Goal: Book appointment/travel/reservation

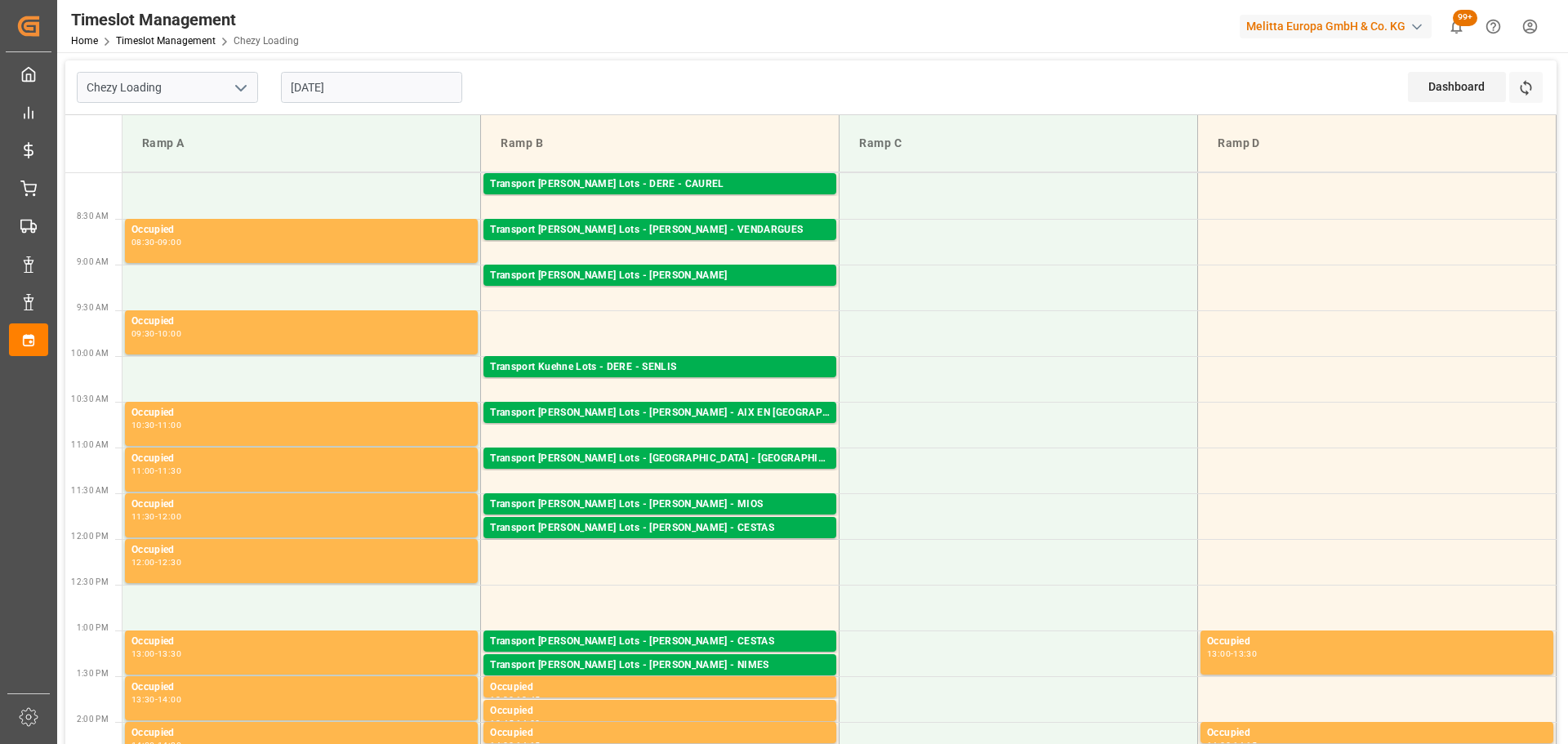
click at [339, 92] on input "[DATE]" at bounding box center [372, 87] width 181 height 31
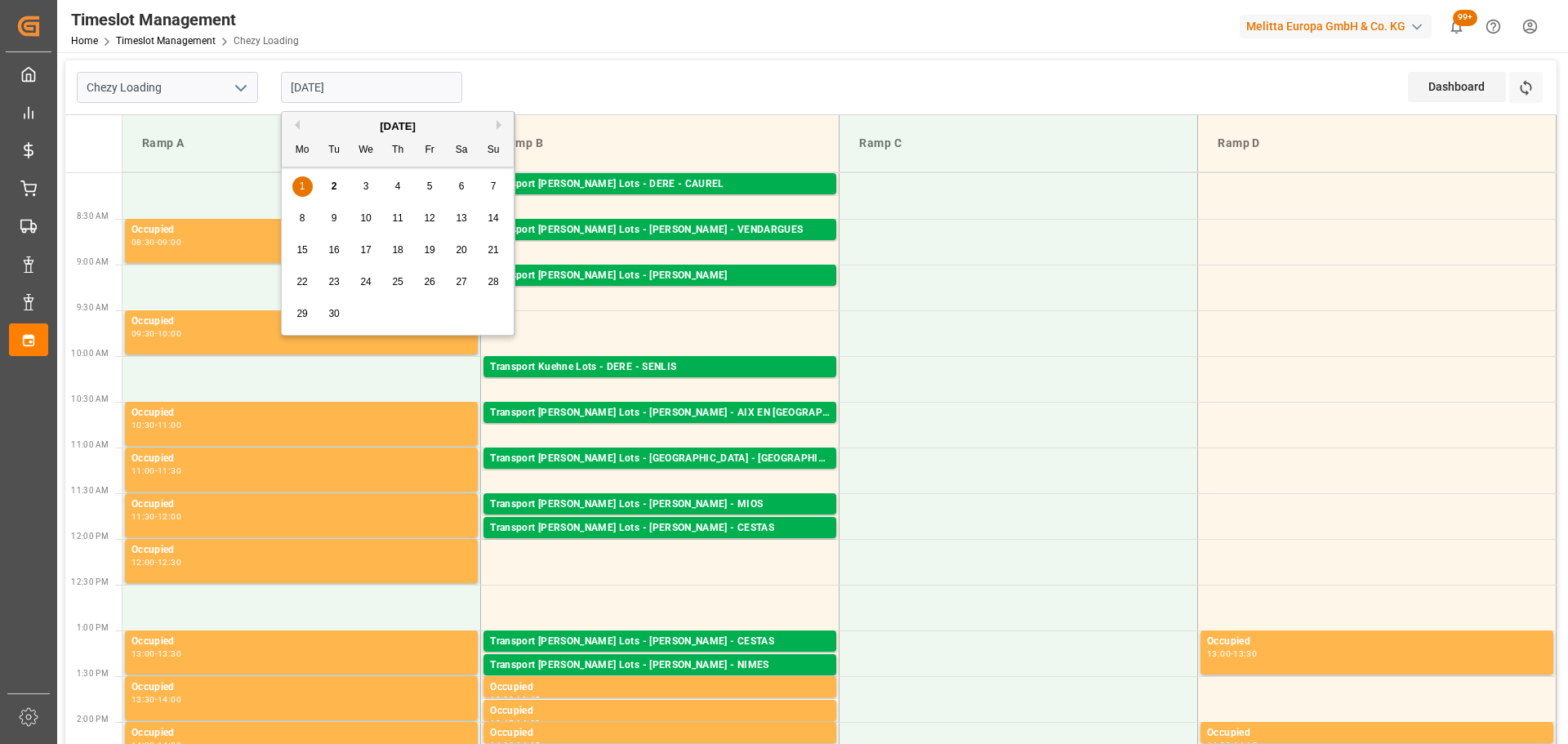
click at [330, 181] on div "2" at bounding box center [334, 187] width 21 height 20
type input "[DATE]"
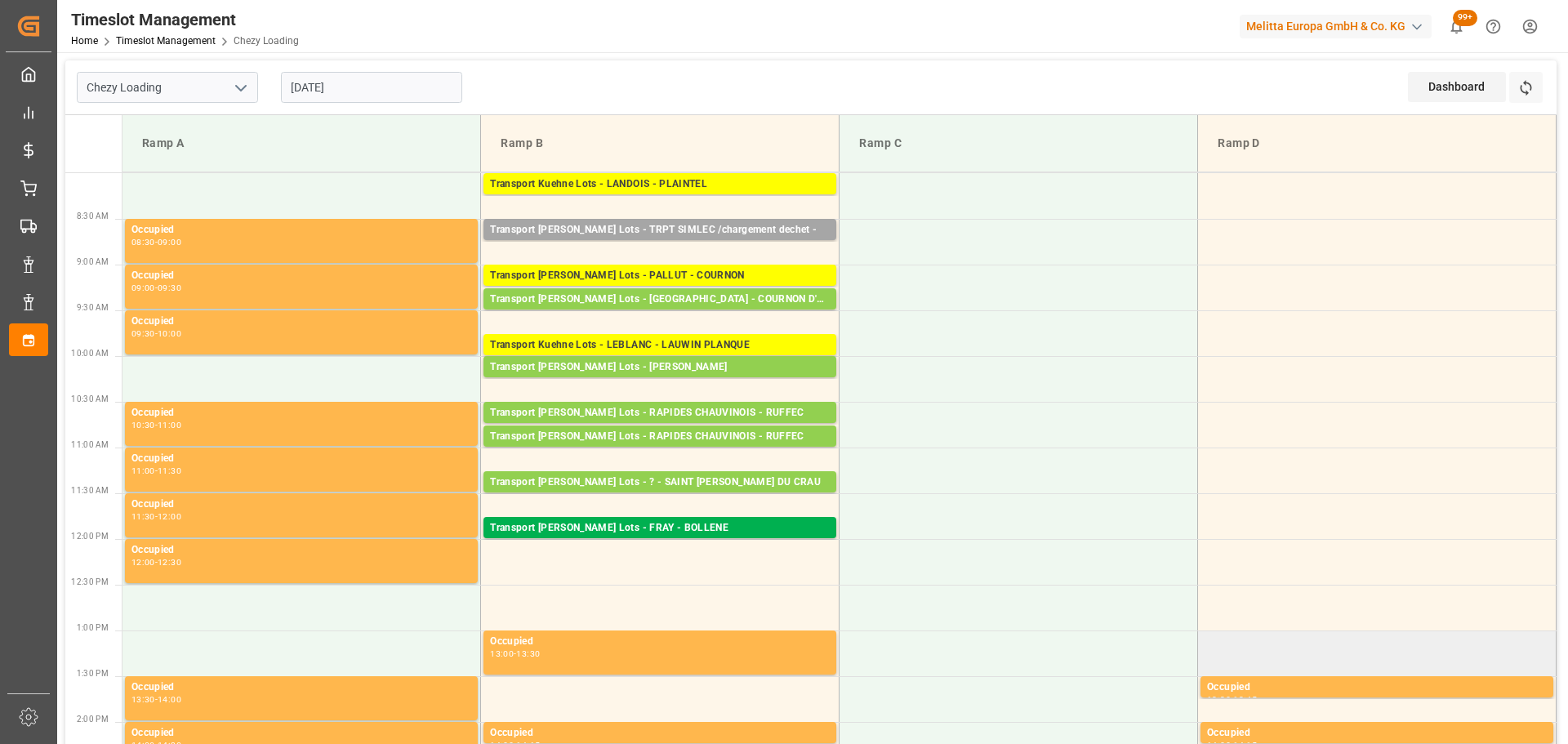
click at [1543, 644] on td at bounding box center [1377, 654] width 358 height 46
